Goal: Transaction & Acquisition: Download file/media

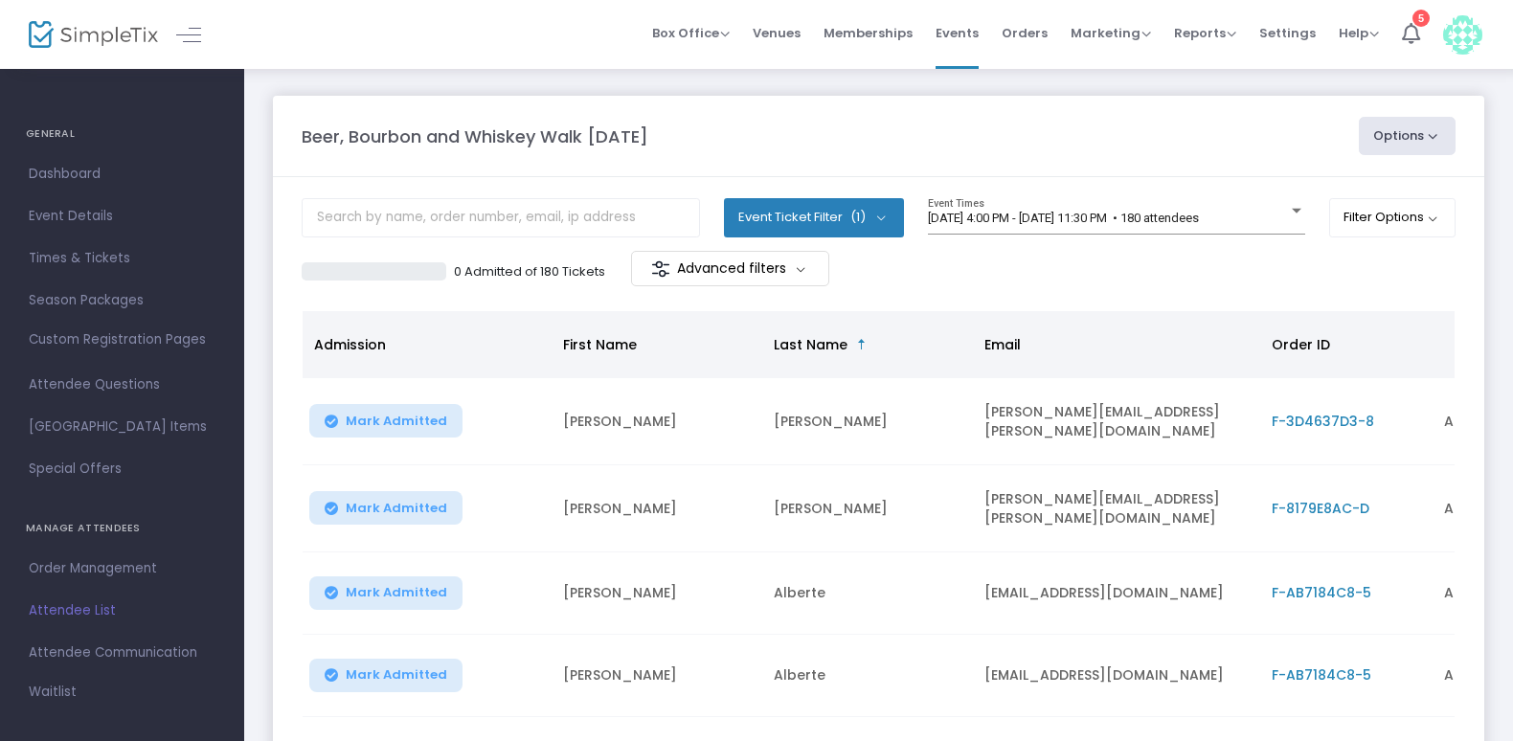
click at [1424, 131] on button "Options" at bounding box center [1408, 136] width 98 height 38
click at [1328, 184] on li "Export List" at bounding box center [1355, 192] width 176 height 37
radio input "false"
radio input "true"
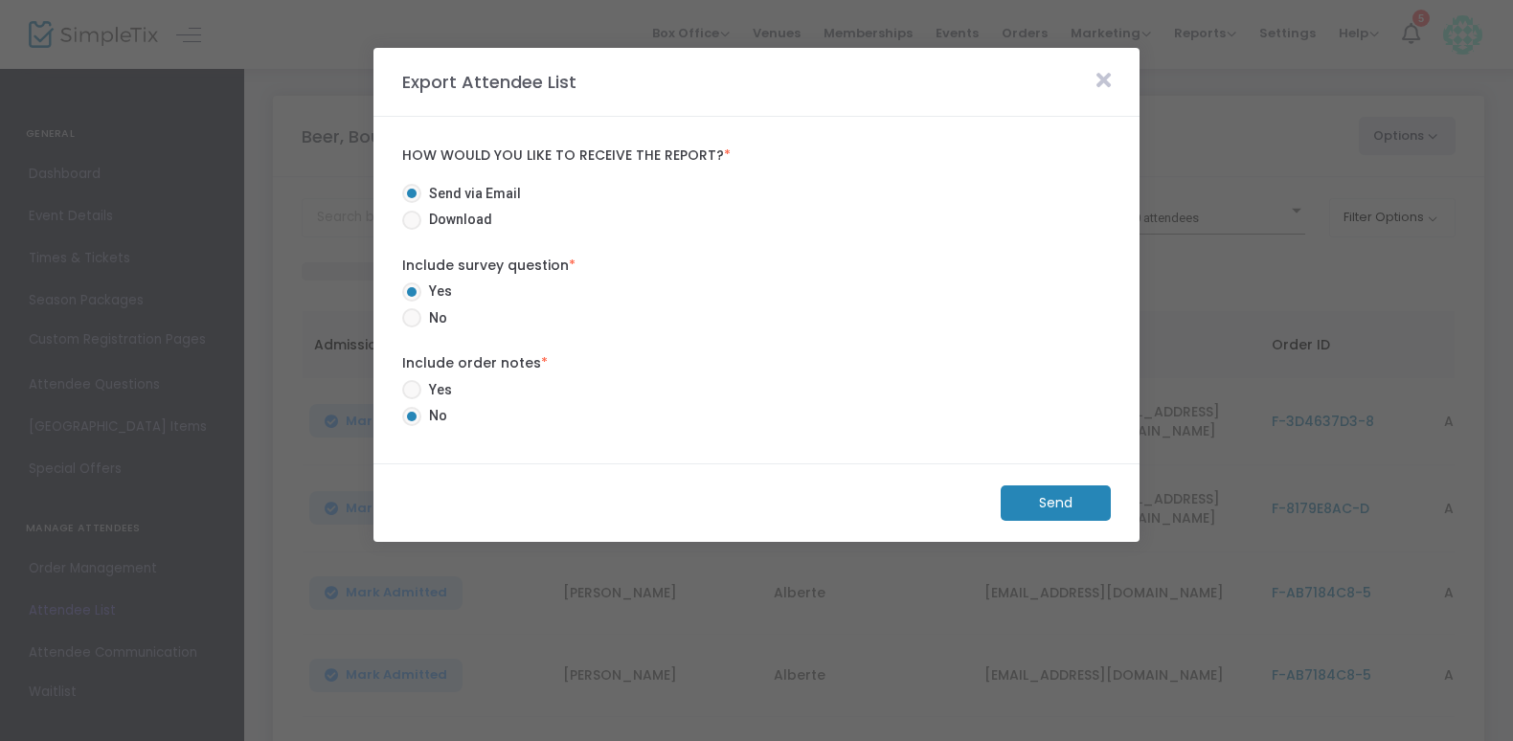
click at [415, 218] on span at bounding box center [411, 220] width 19 height 19
click at [412, 230] on input "Download" at bounding box center [411, 230] width 1 height 1
radio input "true"
click at [412, 324] on span at bounding box center [411, 317] width 19 height 19
click at [412, 328] on input "No" at bounding box center [411, 328] width 1 height 1
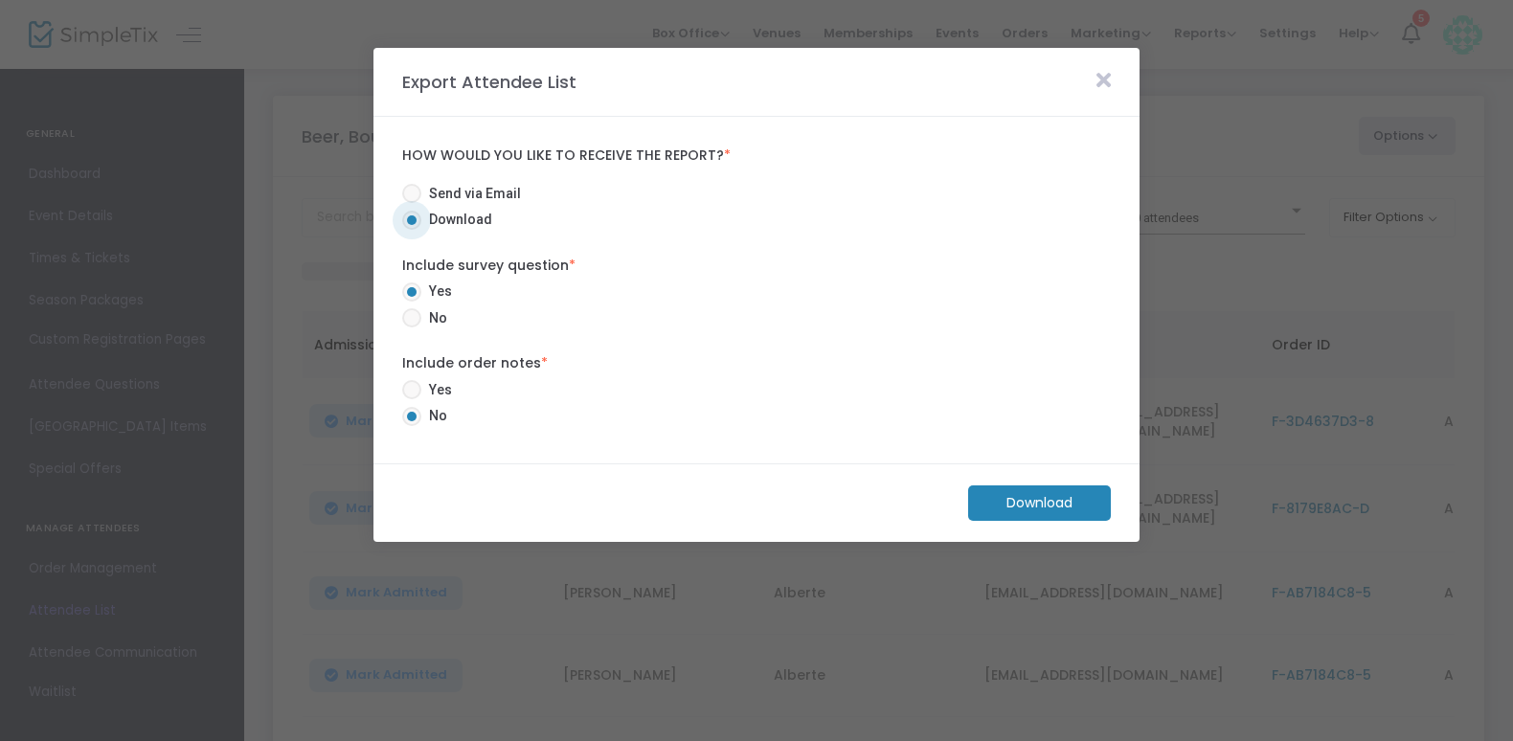
radio input "true"
click at [1087, 497] on m-button "Download" at bounding box center [1039, 503] width 143 height 35
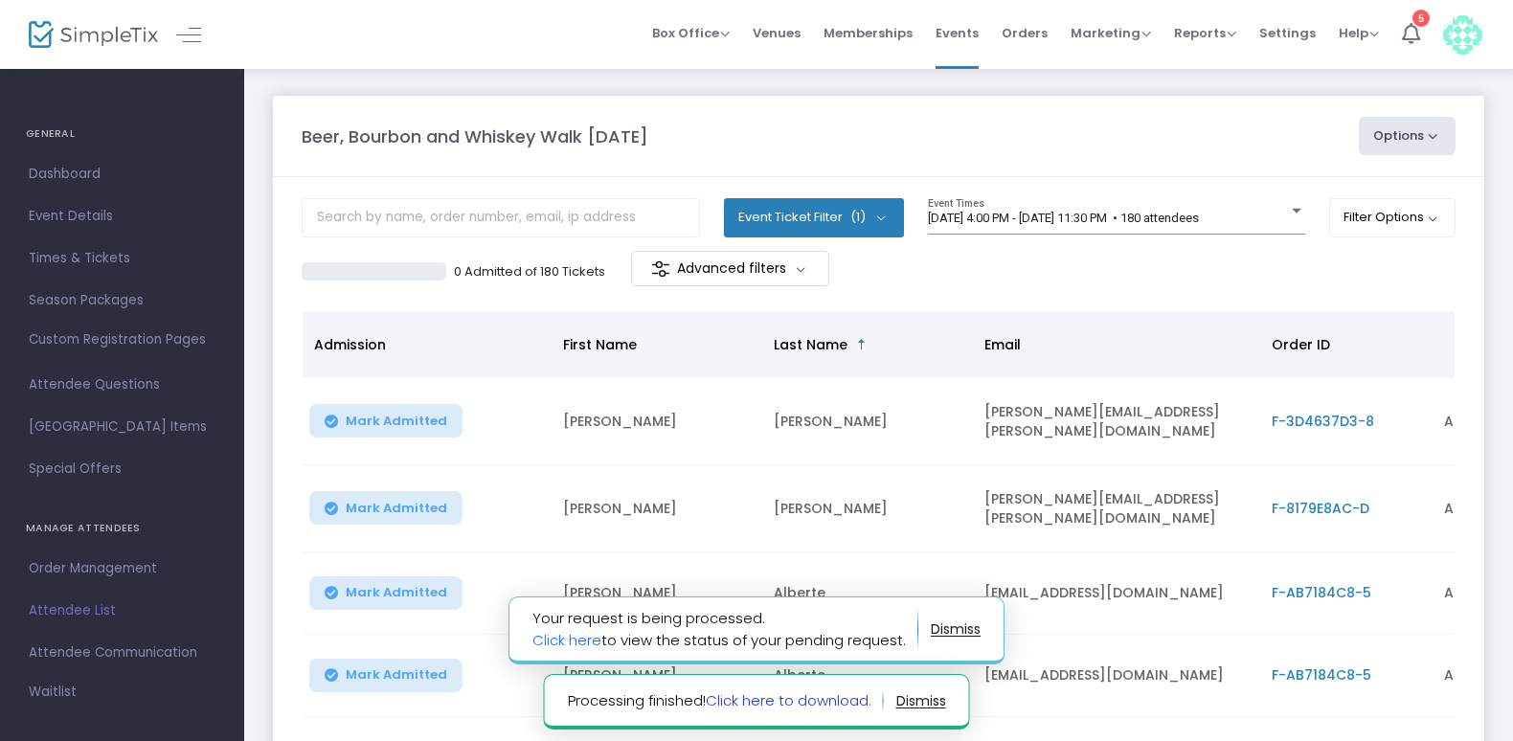
click at [796, 701] on link "Click here to download." at bounding box center [789, 701] width 166 height 20
